Goal: Information Seeking & Learning: Learn about a topic

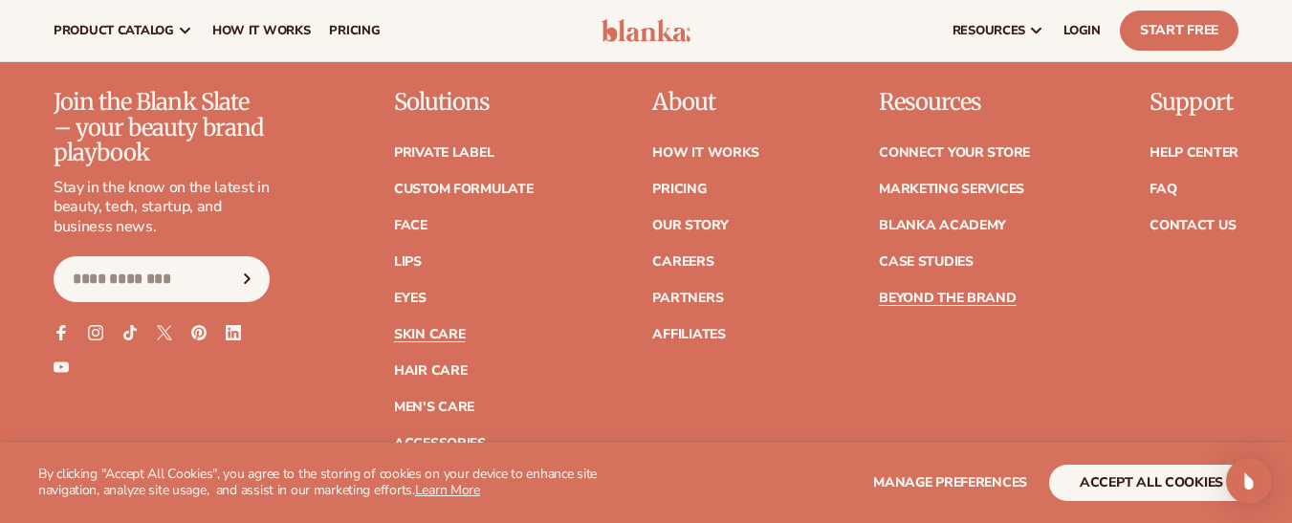
scroll to position [8389, 0]
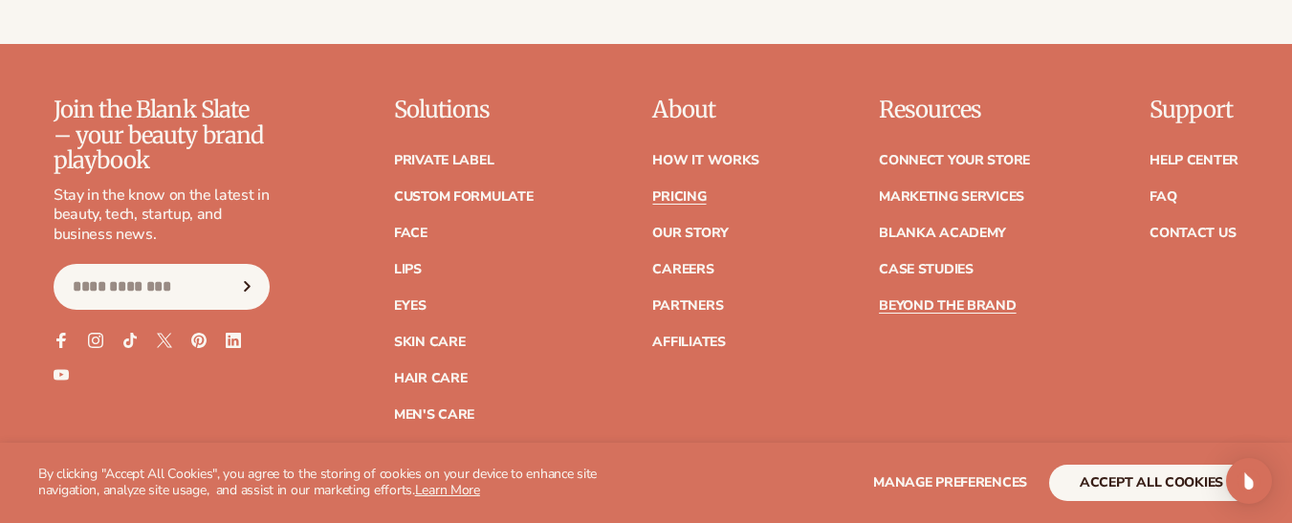
click at [677, 190] on link "Pricing" at bounding box center [679, 196] width 54 height 13
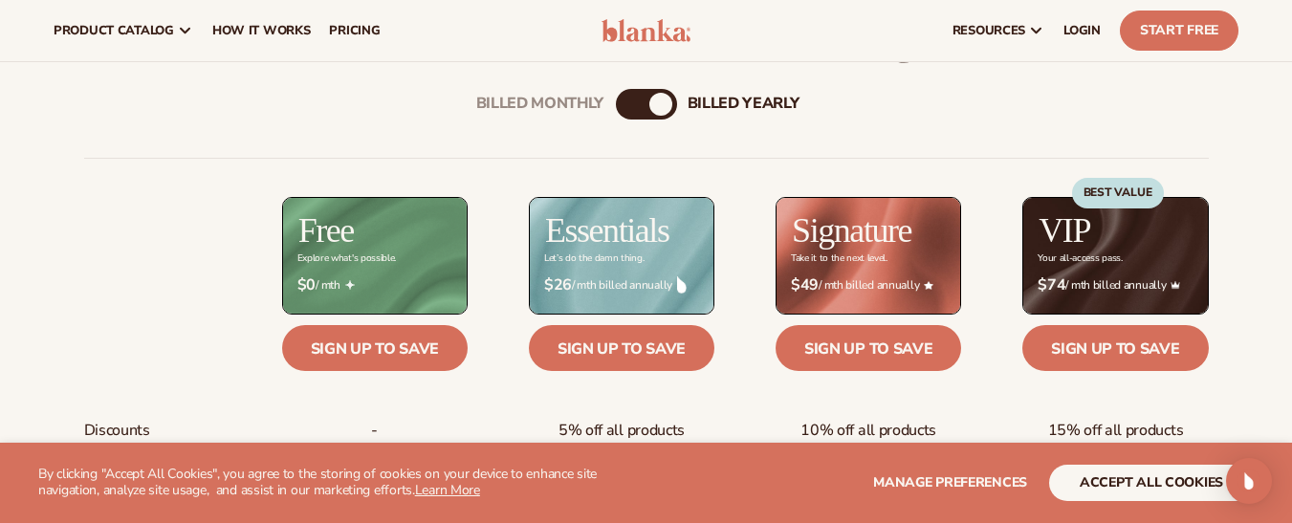
scroll to position [635, 0]
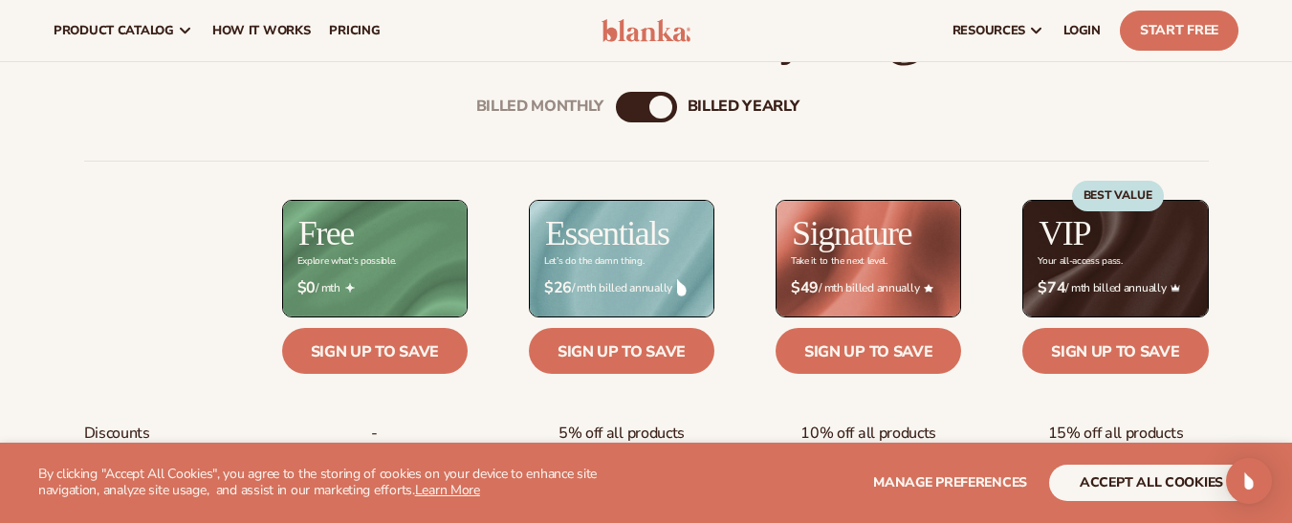
click at [620, 116] on div "Billed Monthly" at bounding box center [627, 107] width 23 height 23
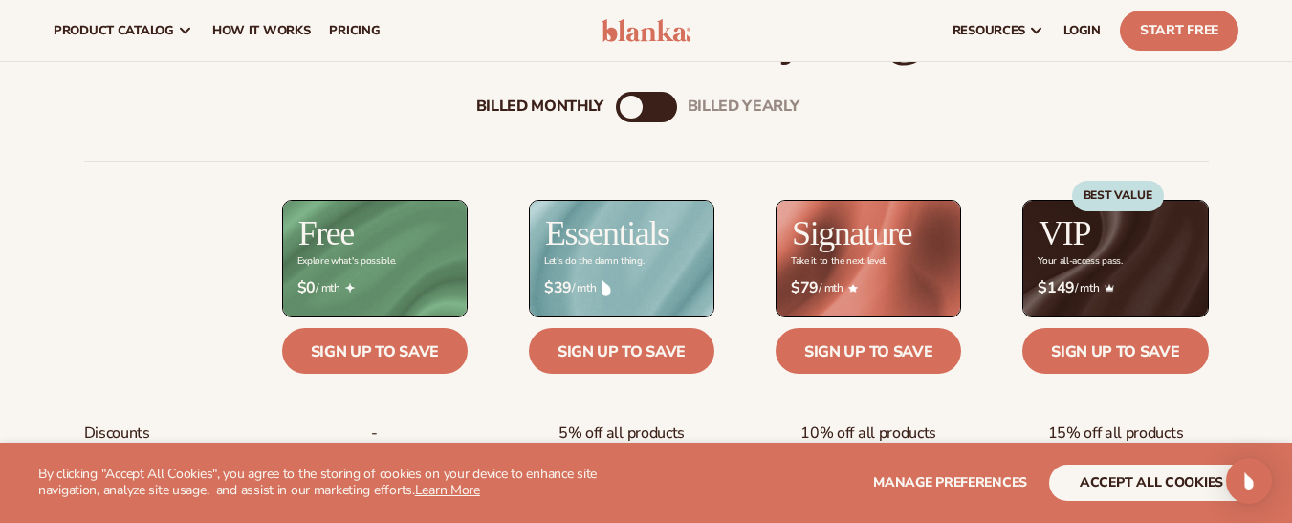
click at [663, 116] on div "billed Yearly" at bounding box center [665, 107] width 23 height 23
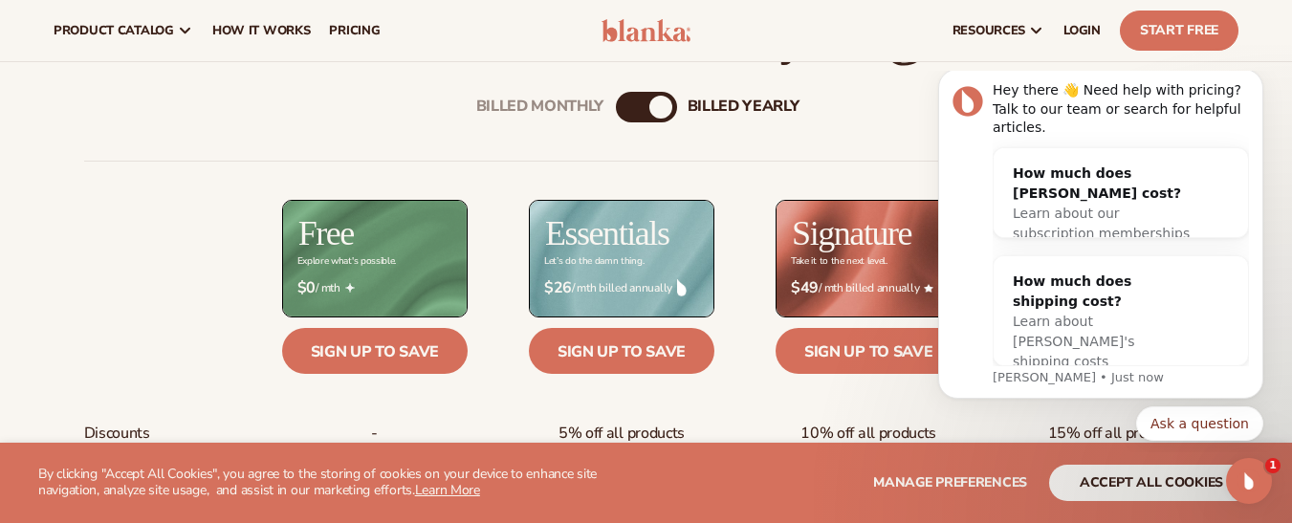
scroll to position [0, 0]
click at [632, 110] on div "Billed Monthly" at bounding box center [627, 107] width 23 height 23
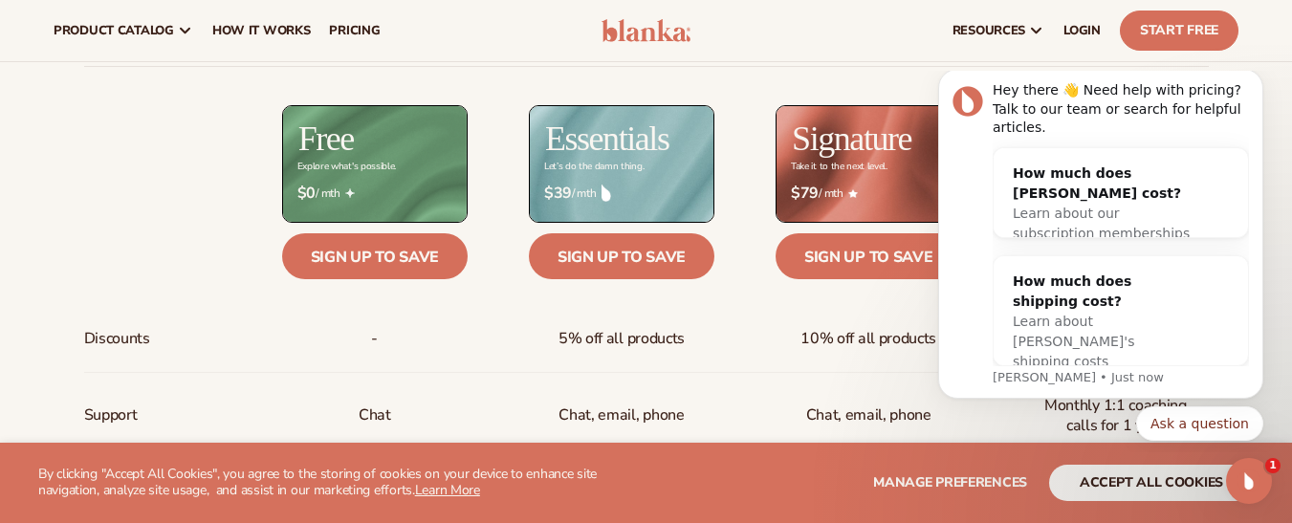
scroll to position [728, 0]
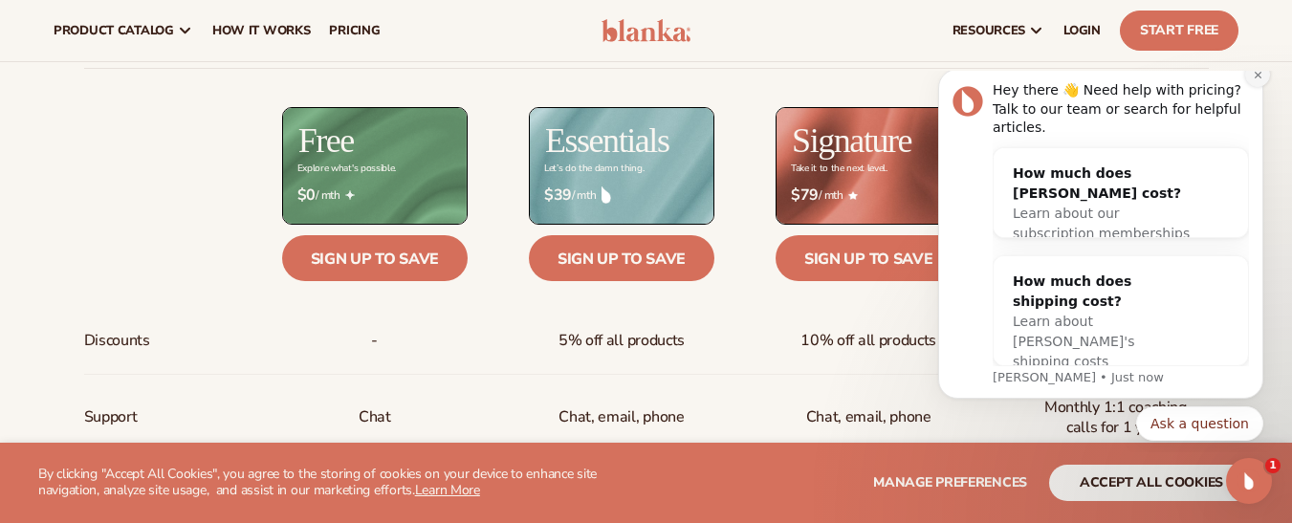
click at [1257, 77] on icon "Dismiss notification" at bounding box center [1257, 74] width 7 height 7
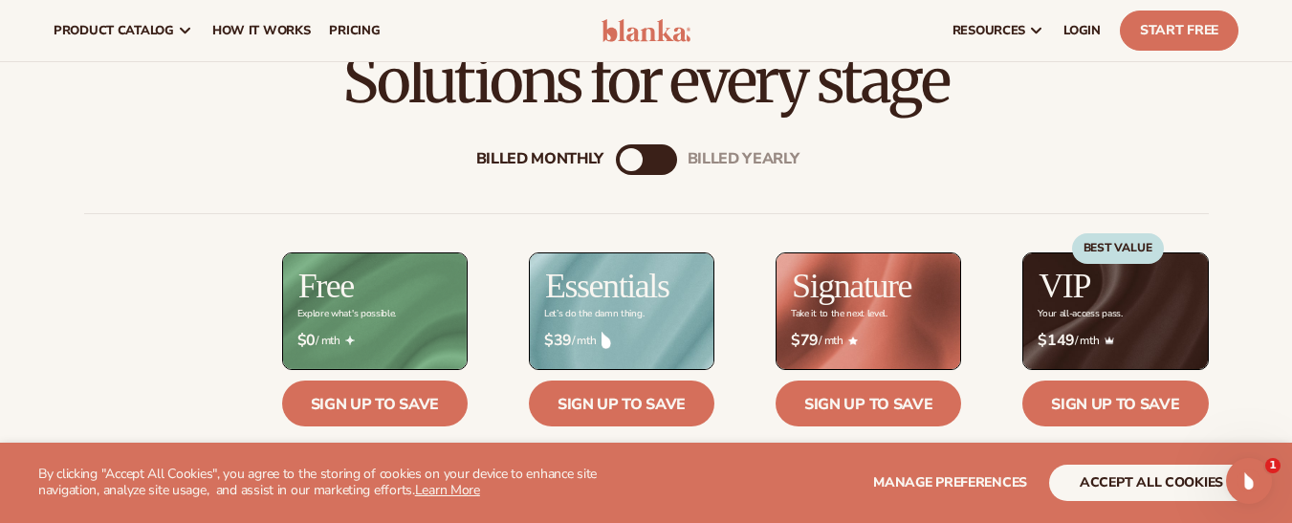
scroll to position [580, 0]
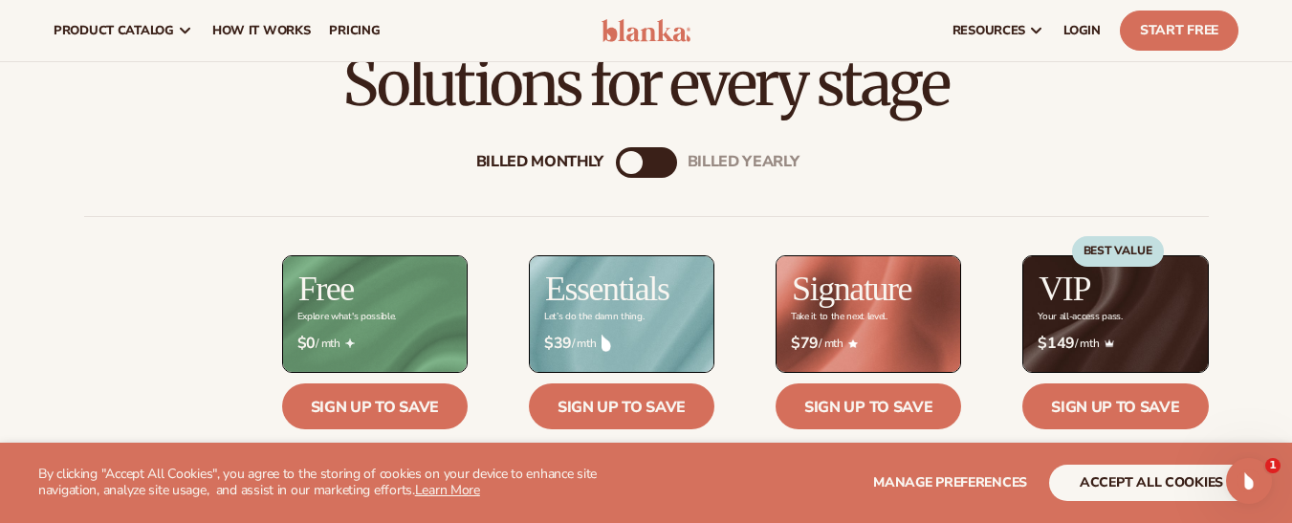
click at [667, 162] on div "billed Yearly" at bounding box center [665, 162] width 23 height 23
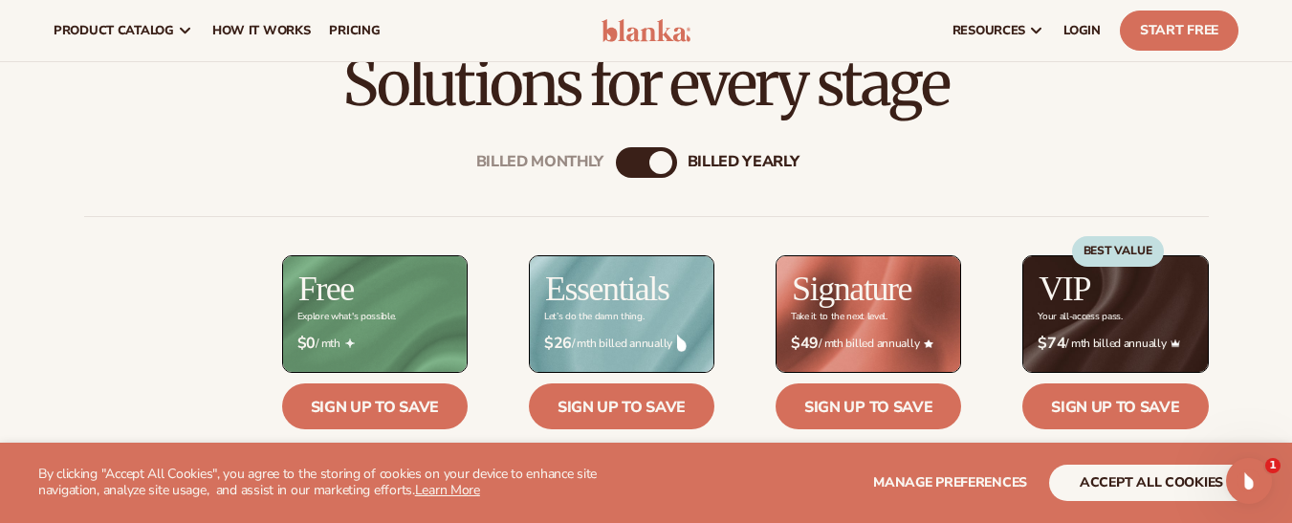
click at [632, 152] on div "Billed Monthly" at bounding box center [627, 162] width 23 height 23
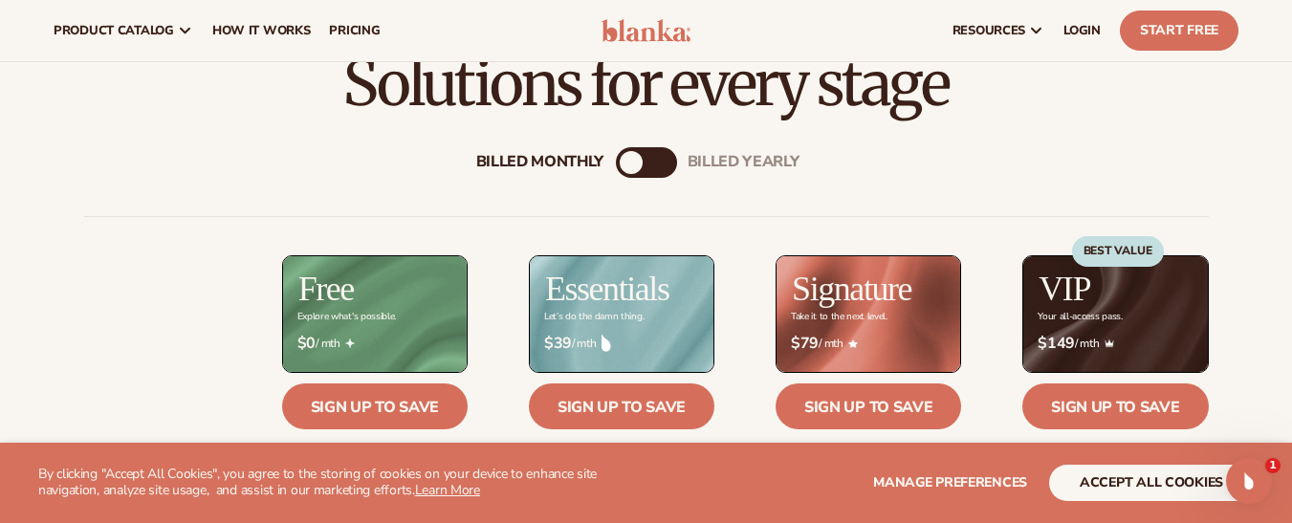
click at [673, 158] on div "billed Yearly" at bounding box center [665, 162] width 23 height 23
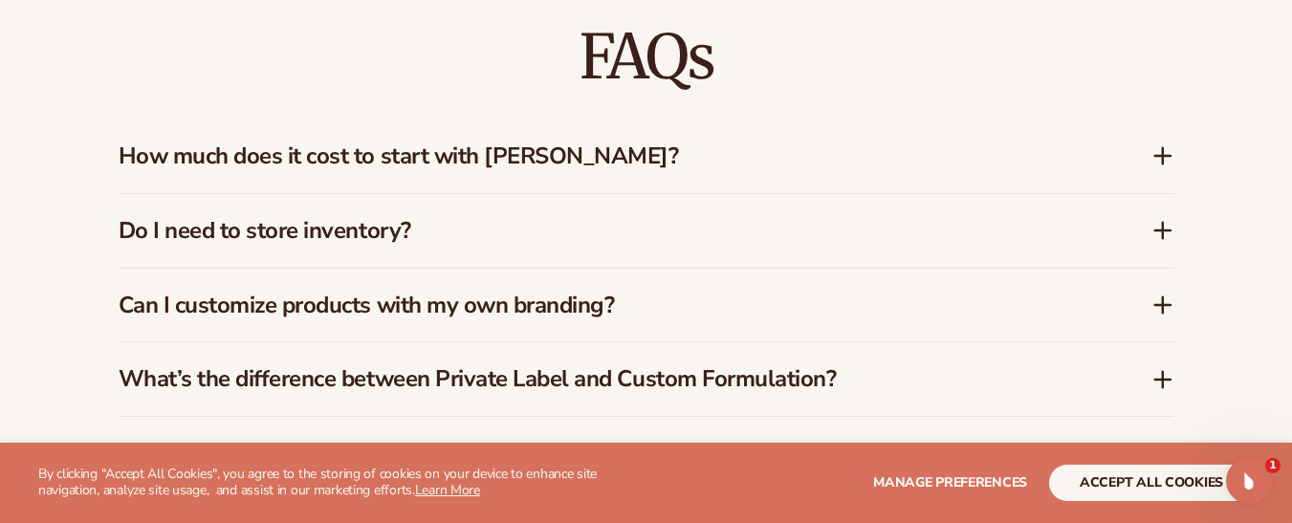
scroll to position [2755, 0]
click at [739, 144] on h3 "How much does it cost to start with Blanka?" at bounding box center [607, 156] width 976 height 28
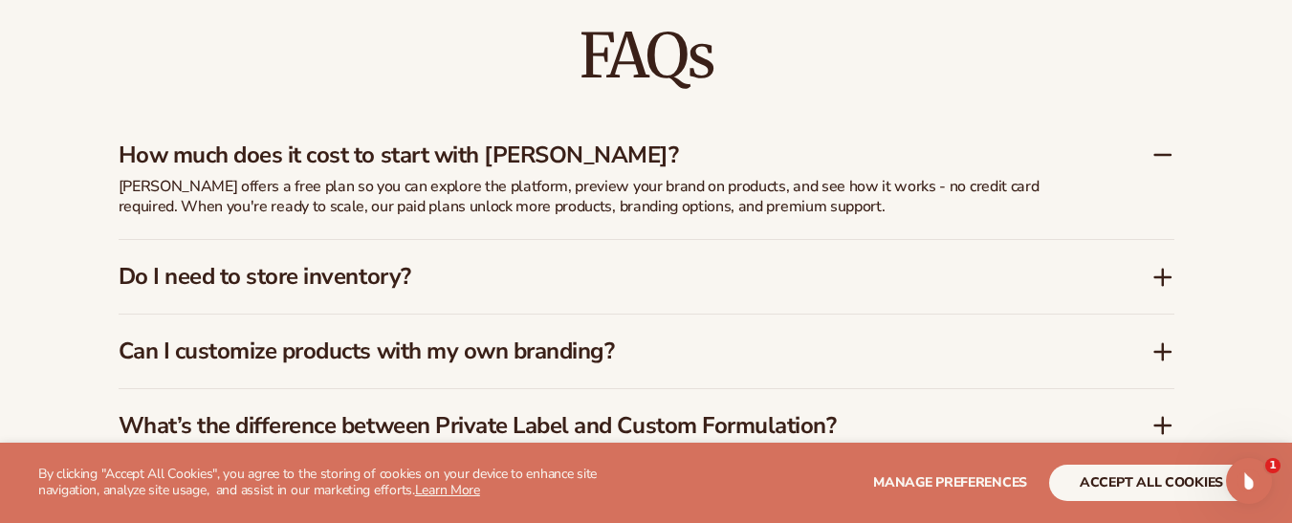
click at [578, 284] on div "Do I need to store inventory?" at bounding box center [647, 277] width 1056 height 74
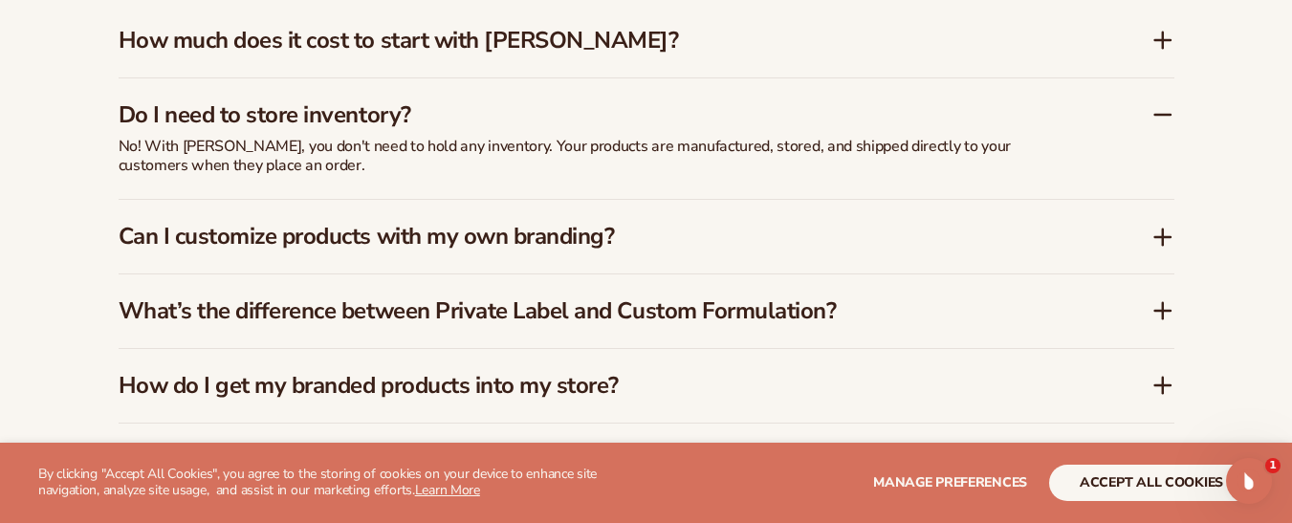
scroll to position [2870, 0]
click at [589, 232] on div "Can I customize products with my own branding?" at bounding box center [647, 236] width 1056 height 74
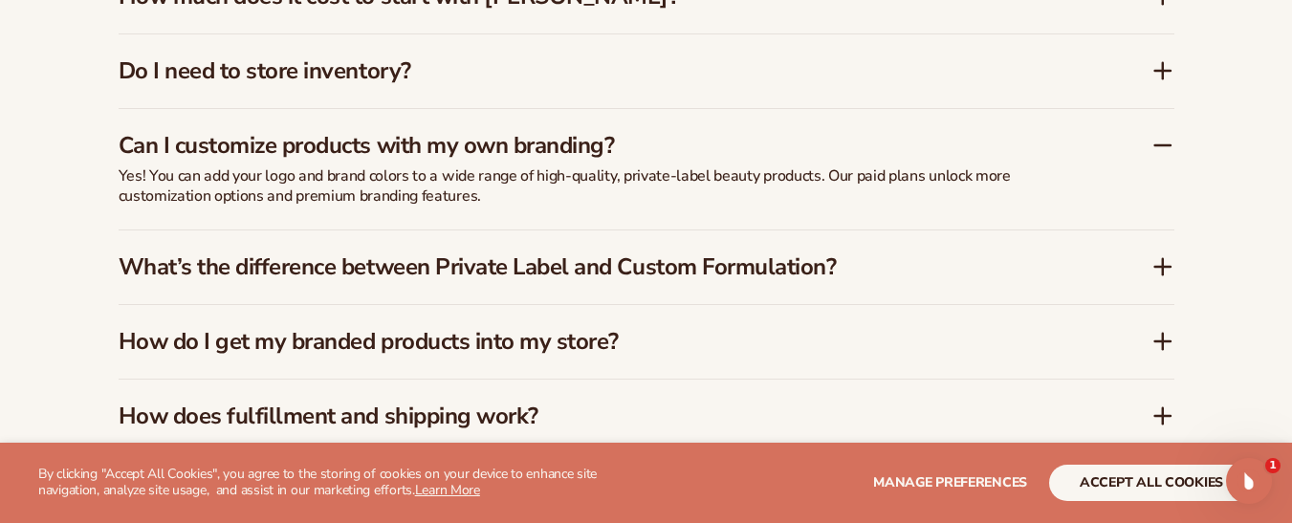
scroll to position [2917, 0]
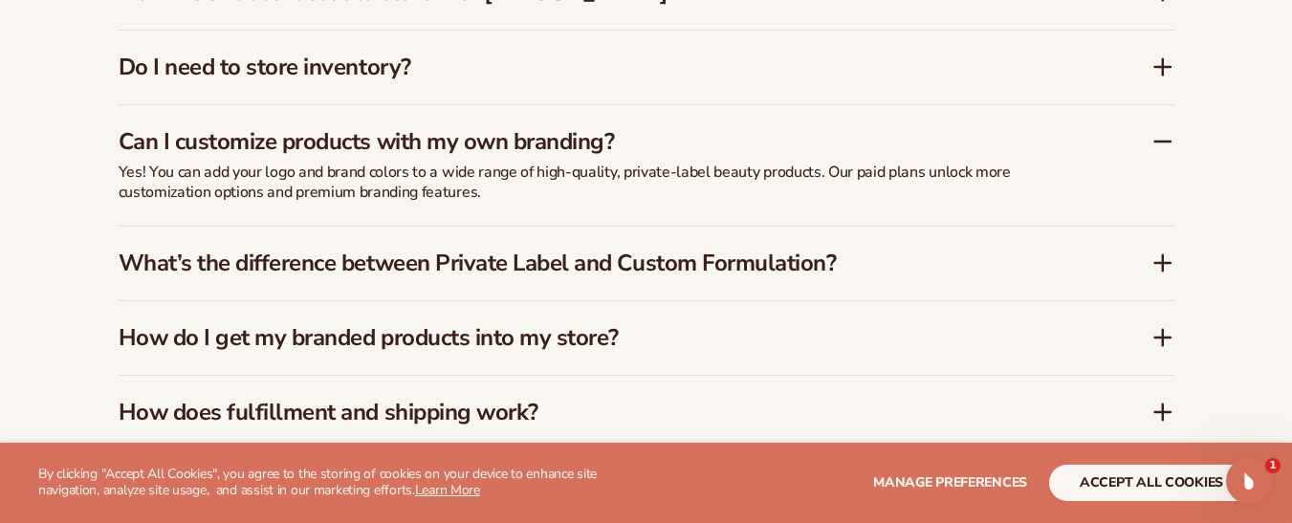
click at [1167, 263] on icon at bounding box center [1162, 263] width 15 height 0
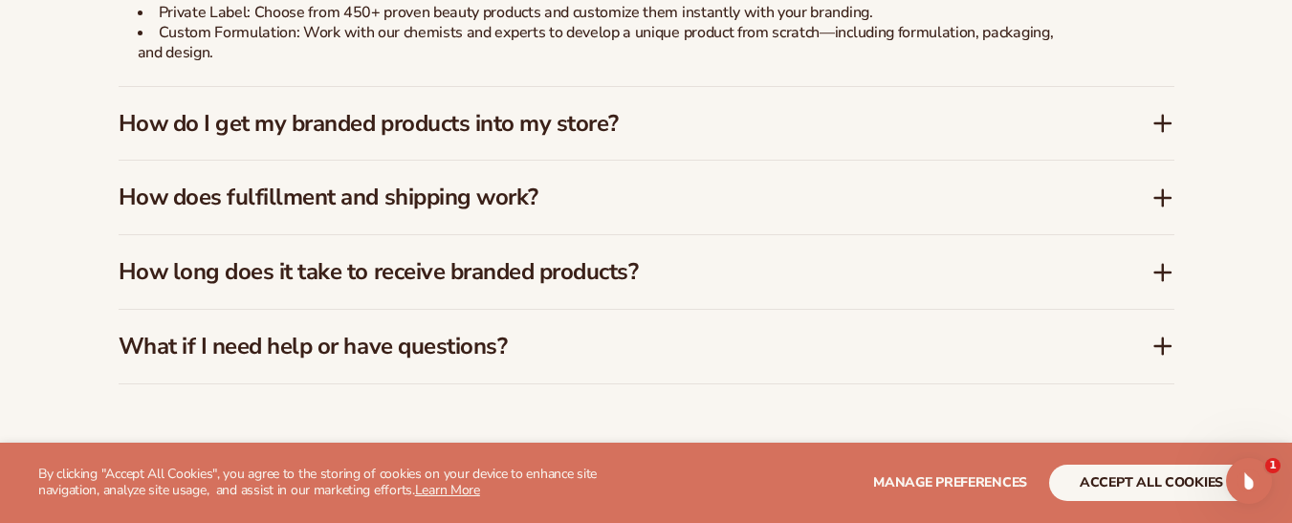
scroll to position [3154, 0]
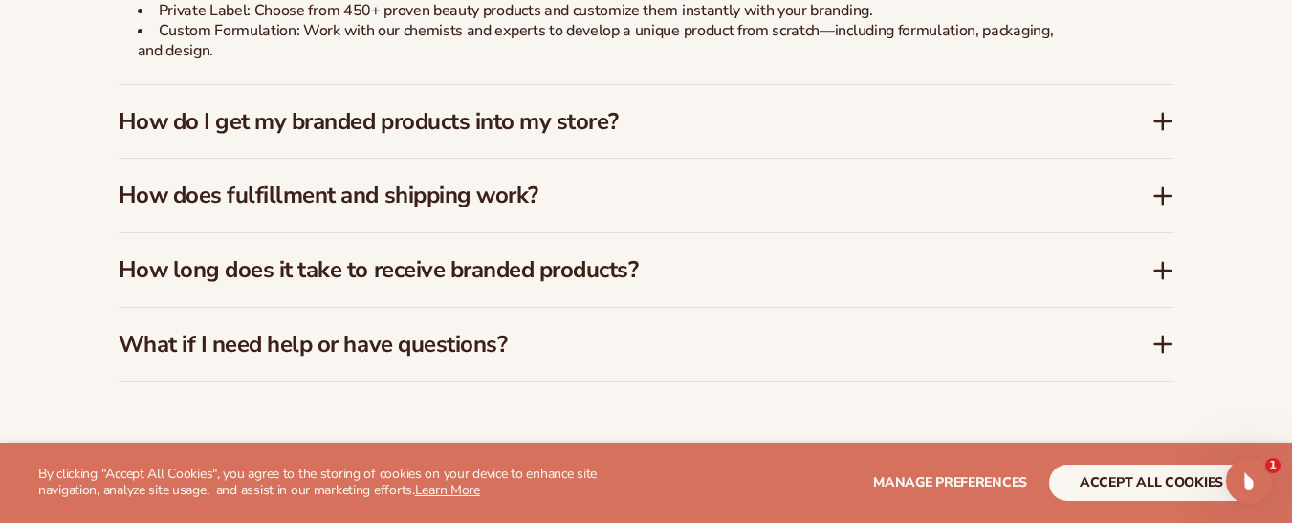
click at [1168, 110] on icon at bounding box center [1163, 121] width 23 height 23
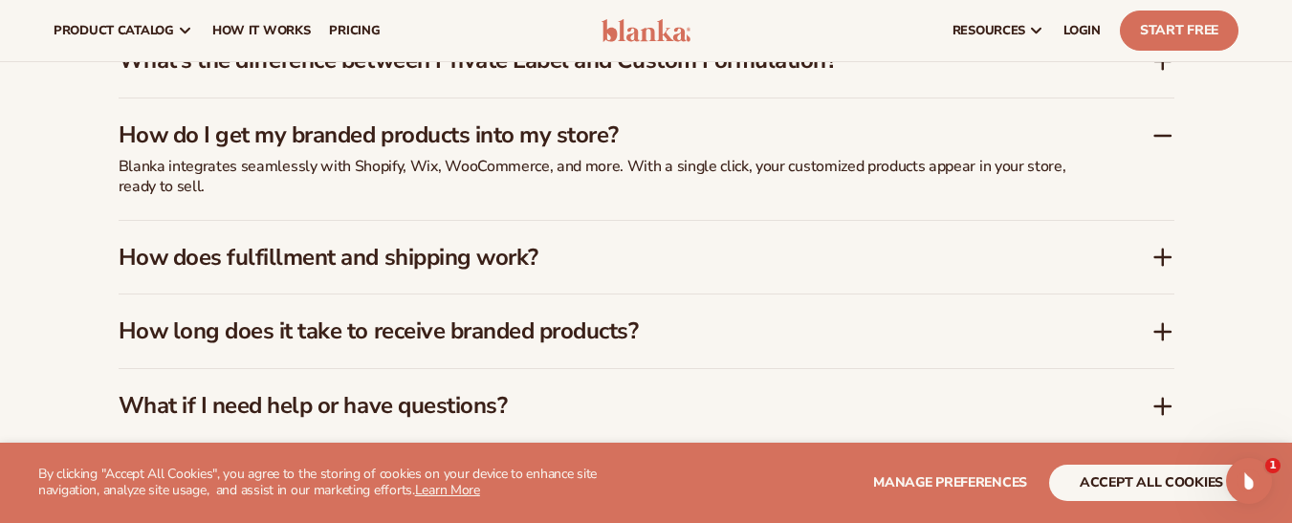
scroll to position [3071, 0]
click at [1150, 245] on div "How does fulfillment and shipping work?" at bounding box center [635, 259] width 1033 height 28
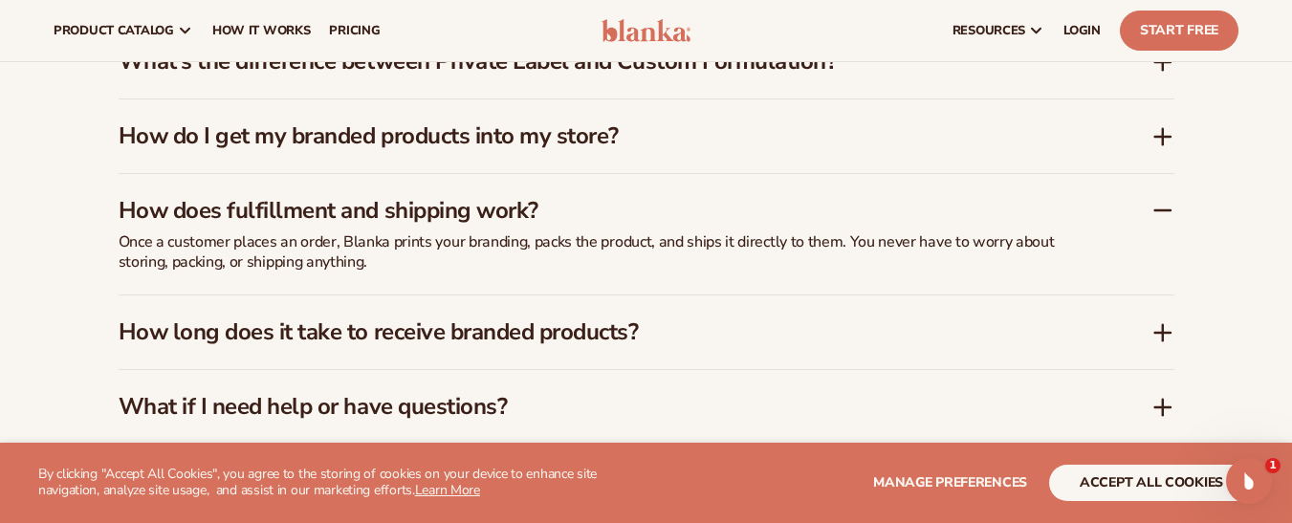
click at [1166, 323] on icon at bounding box center [1163, 332] width 23 height 23
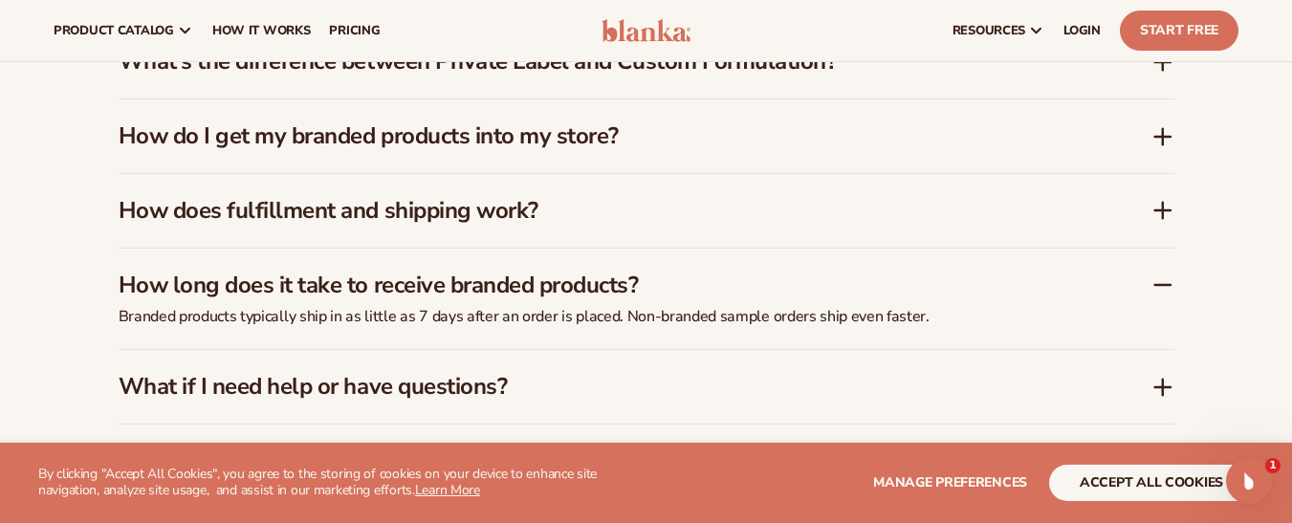
click at [1156, 199] on icon at bounding box center [1163, 210] width 23 height 23
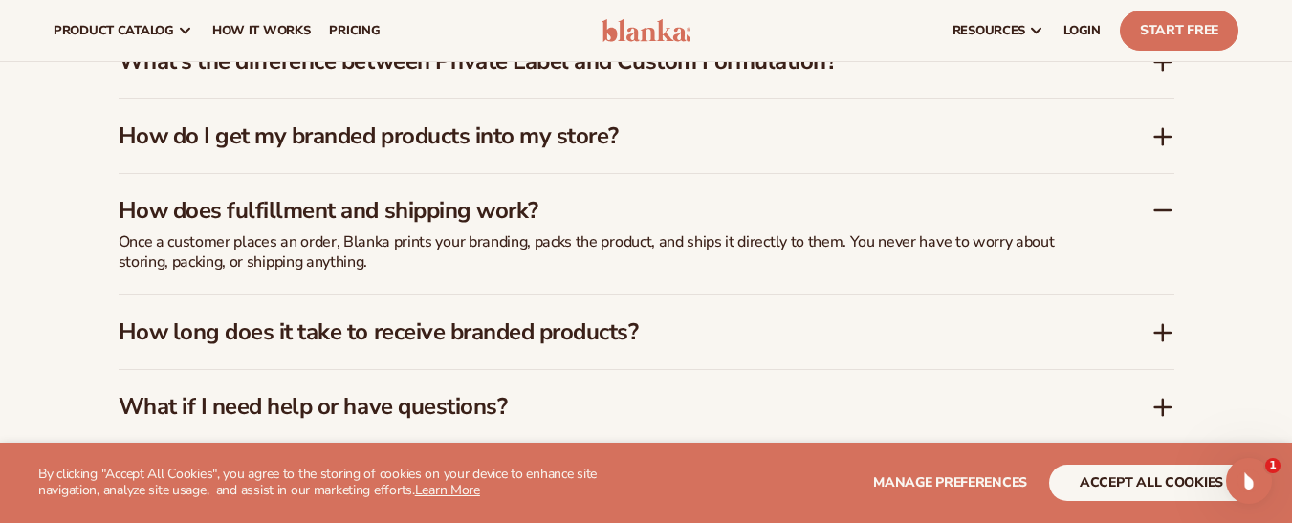
click at [1163, 325] on icon at bounding box center [1163, 332] width 0 height 15
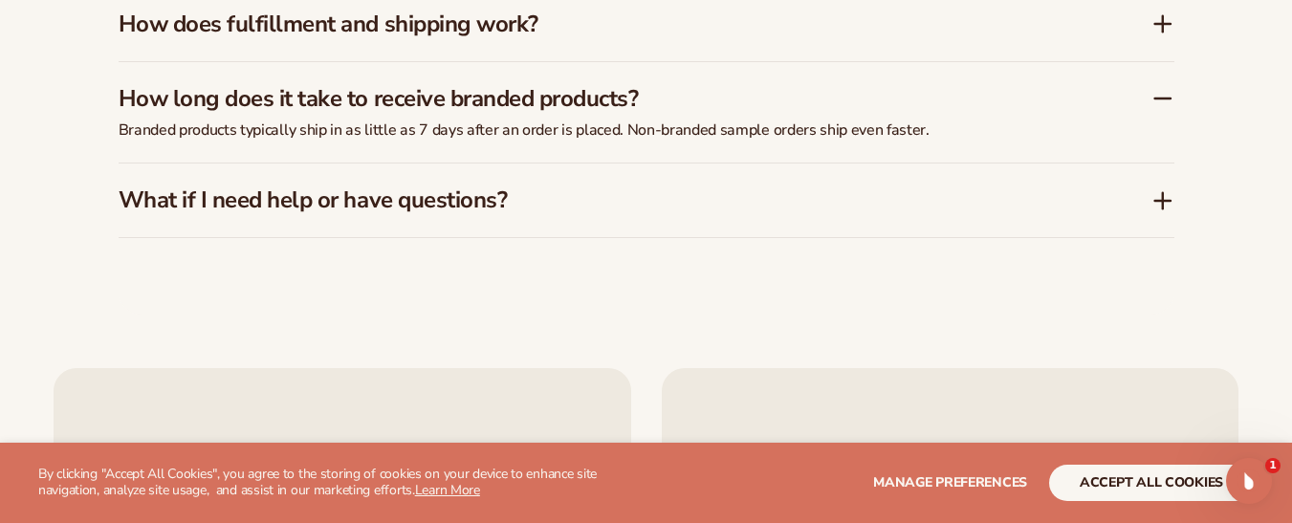
scroll to position [3259, 0]
click at [1163, 192] on icon at bounding box center [1163, 199] width 0 height 15
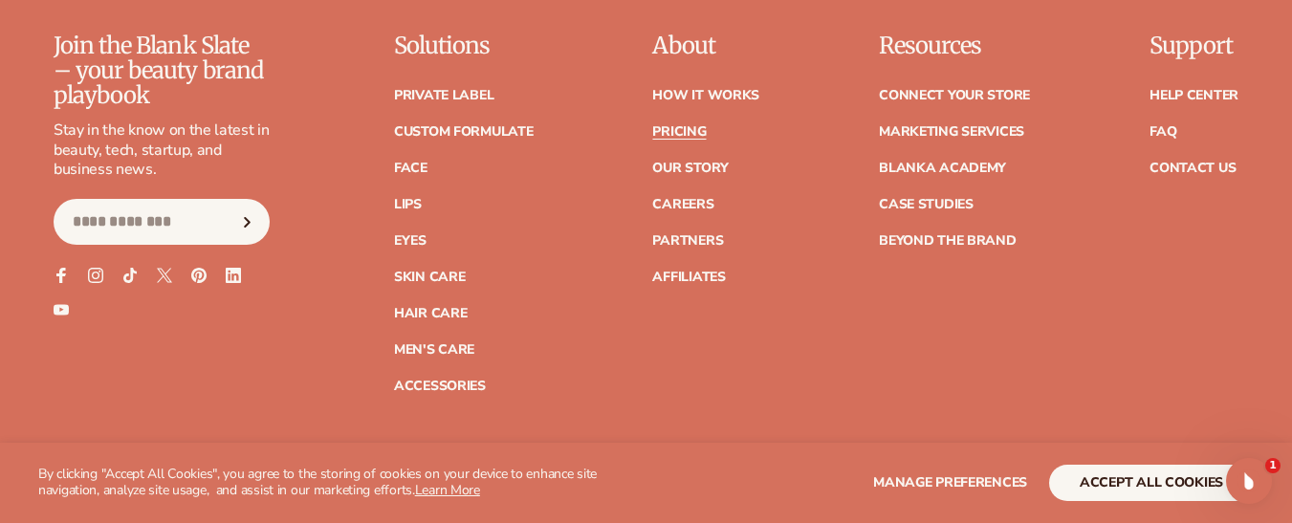
scroll to position [4096, 0]
click at [950, 124] on link "Marketing services" at bounding box center [951, 130] width 145 height 13
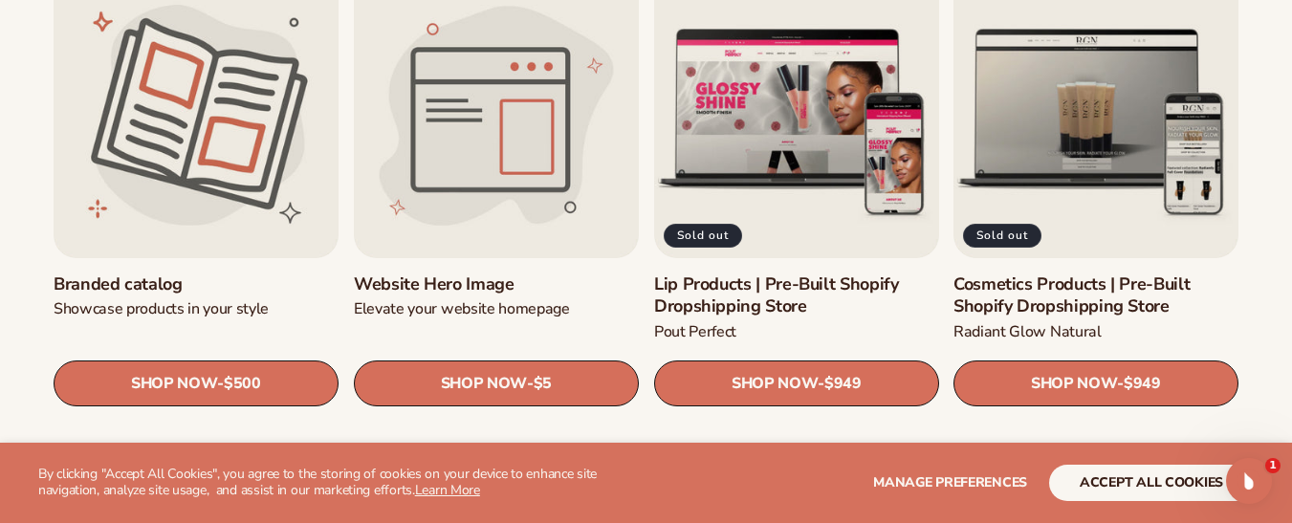
scroll to position [2083, 0]
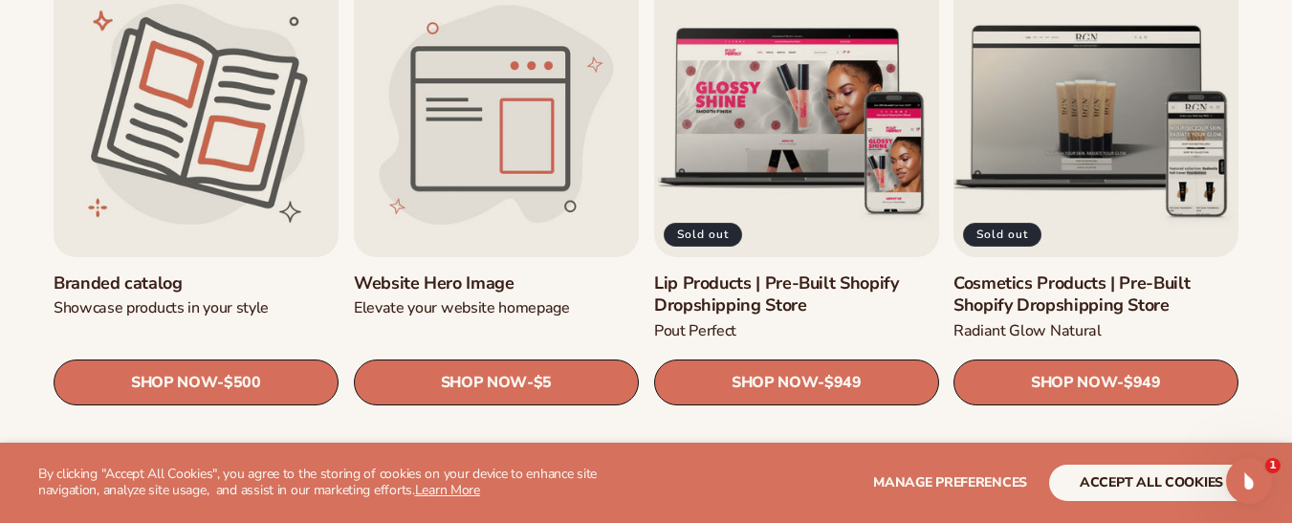
click at [1044, 303] on link "Cosmetics Products | Pre-Built Shopify Dropshipping Store" at bounding box center [1096, 295] width 285 height 45
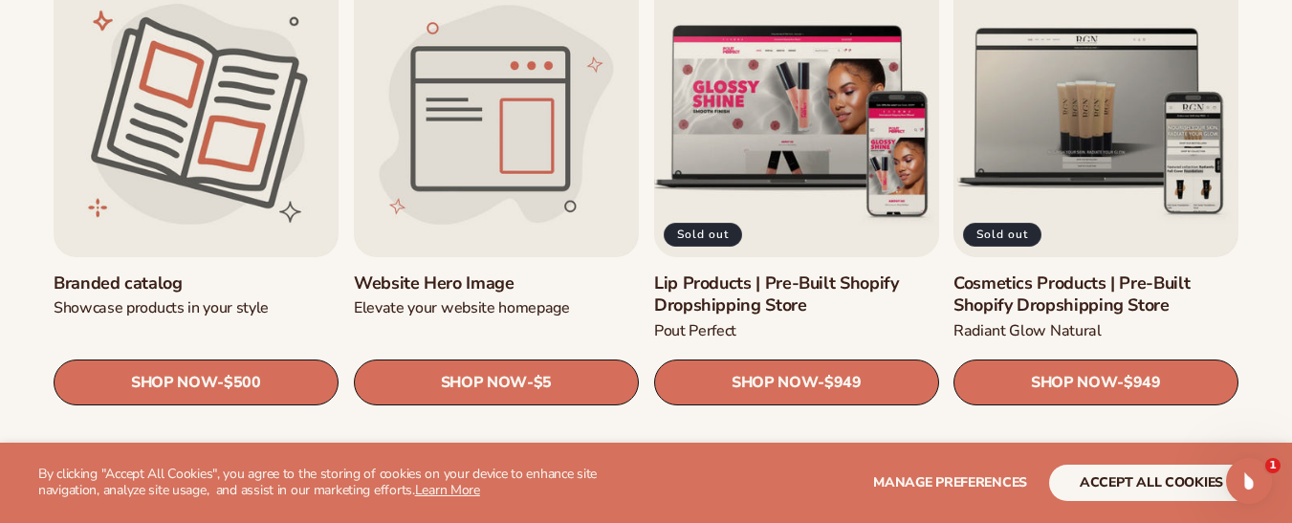
click at [816, 273] on link "Lip Products | Pre-Built Shopify Dropshipping Store" at bounding box center [796, 295] width 285 height 45
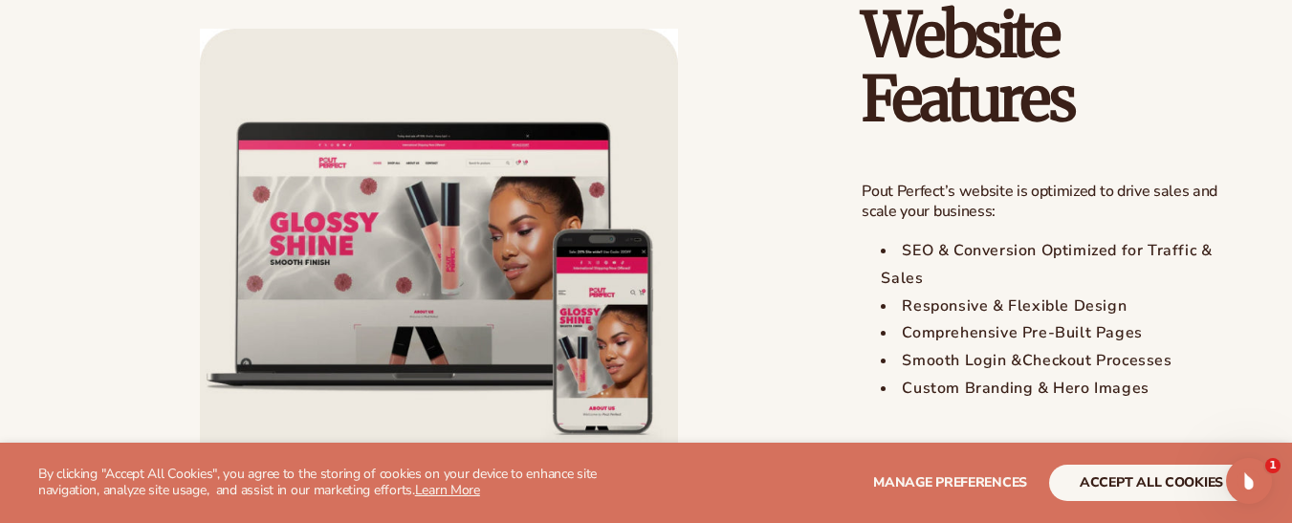
scroll to position [1299, 0]
click at [851, 295] on div "Blanka Lip Products | Pre-Built Shopify Dropshipping Store Lip Products | Pre-B…" at bounding box center [1031, 87] width 415 height 2518
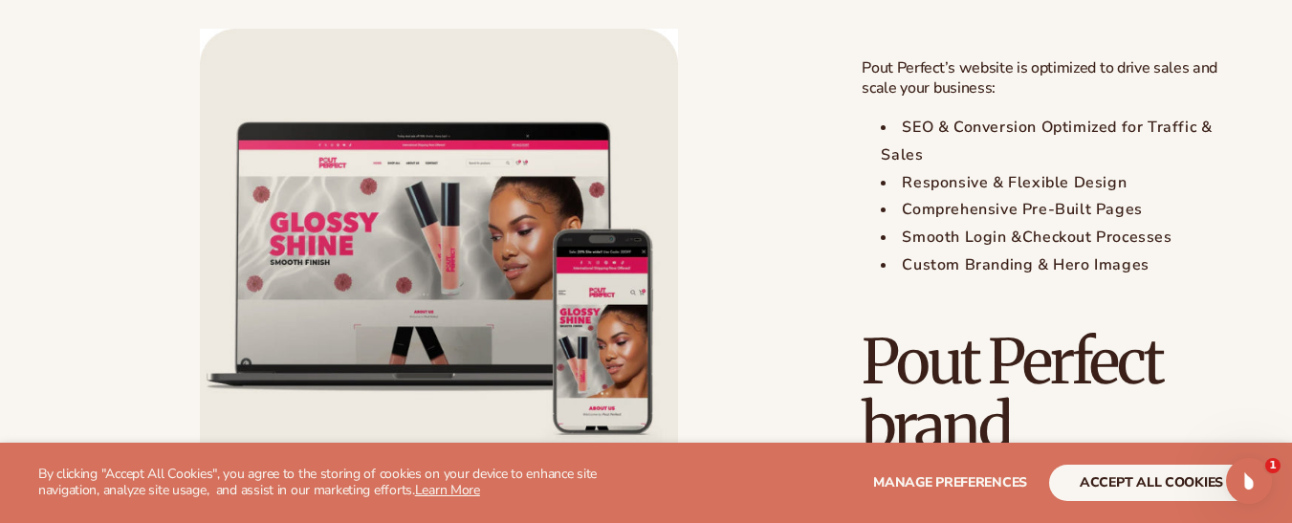
scroll to position [1422, 0]
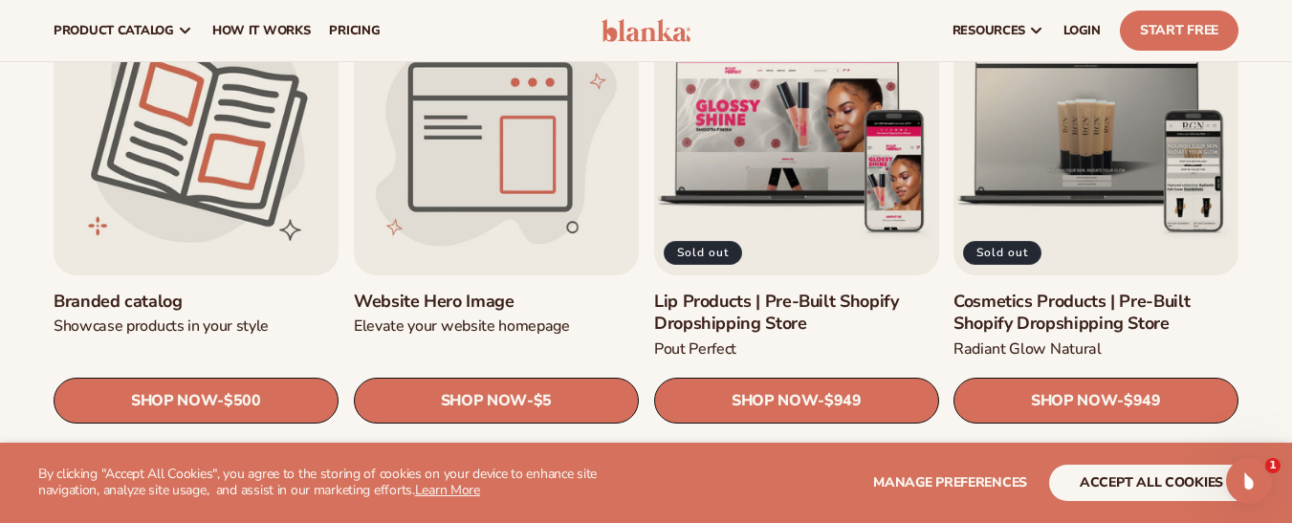
scroll to position [2064, 0]
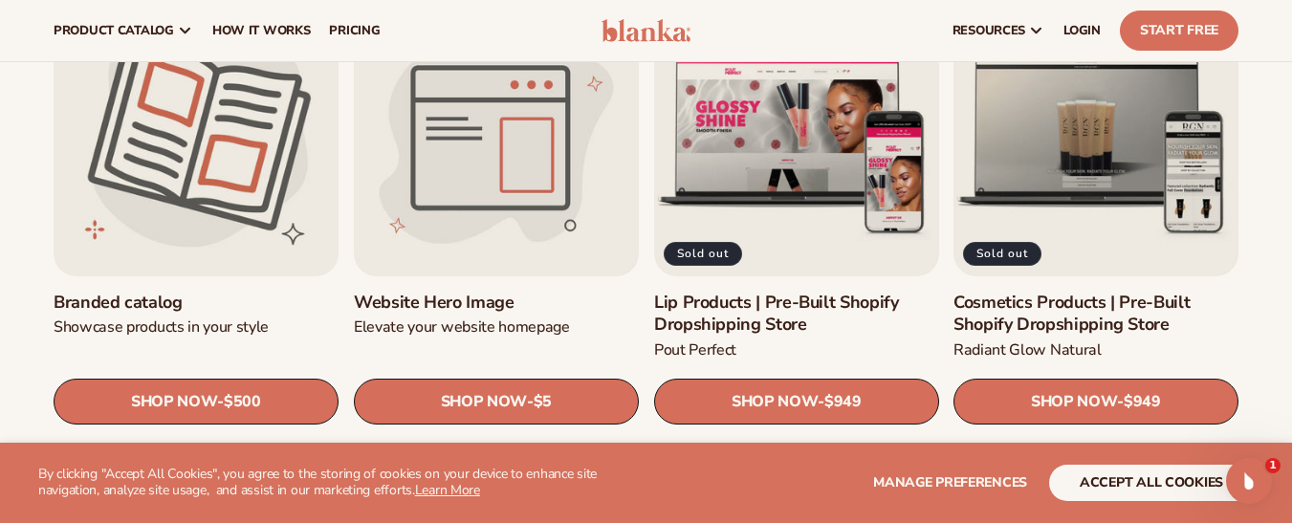
click at [254, 292] on link "Branded catalog" at bounding box center [196, 303] width 285 height 22
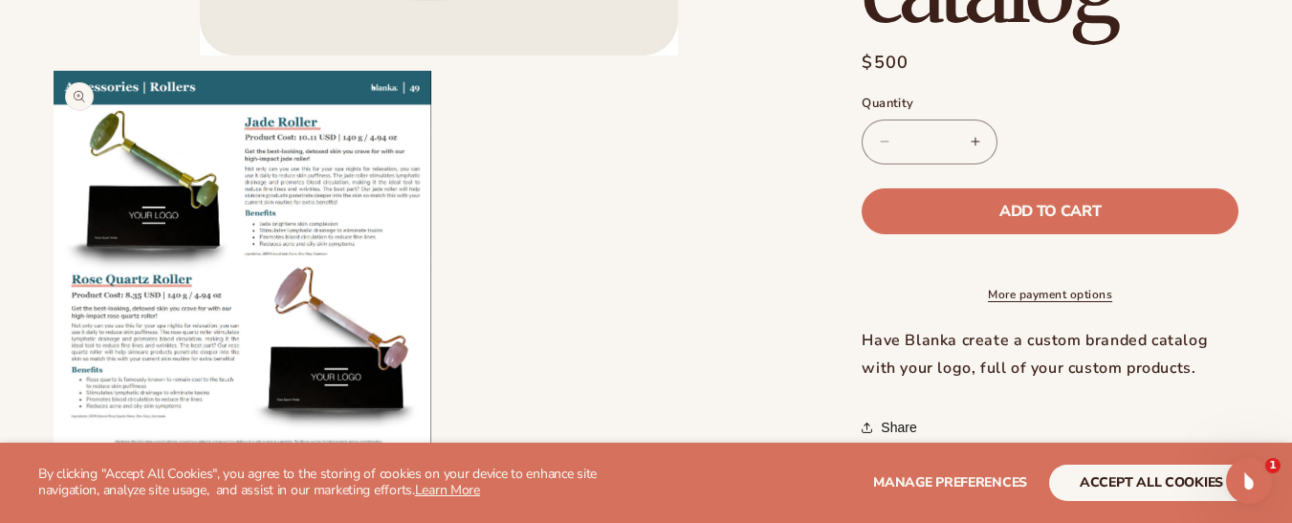
scroll to position [580, 0]
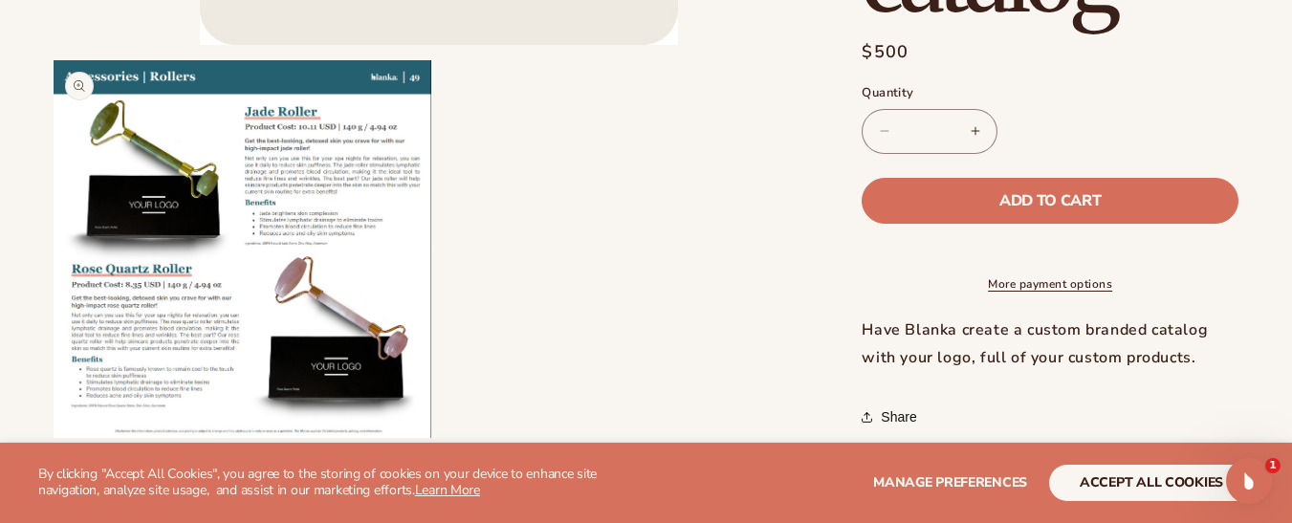
click at [54, 438] on button "Open media 2 in modal" at bounding box center [54, 438] width 0 height 0
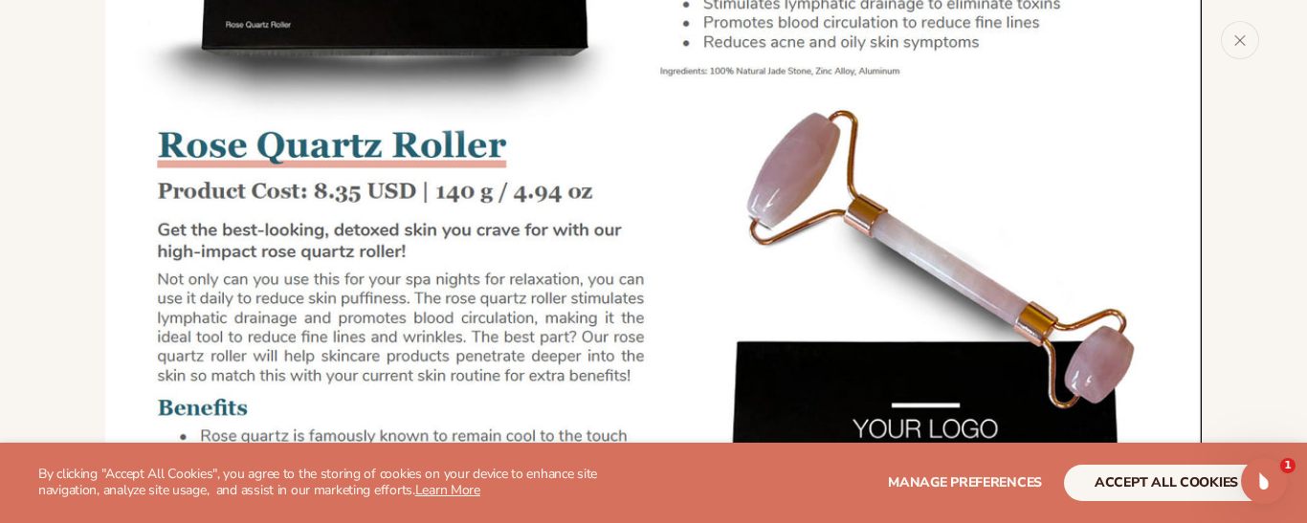
scroll to position [1688, 0]
